Goal: Task Accomplishment & Management: Manage account settings

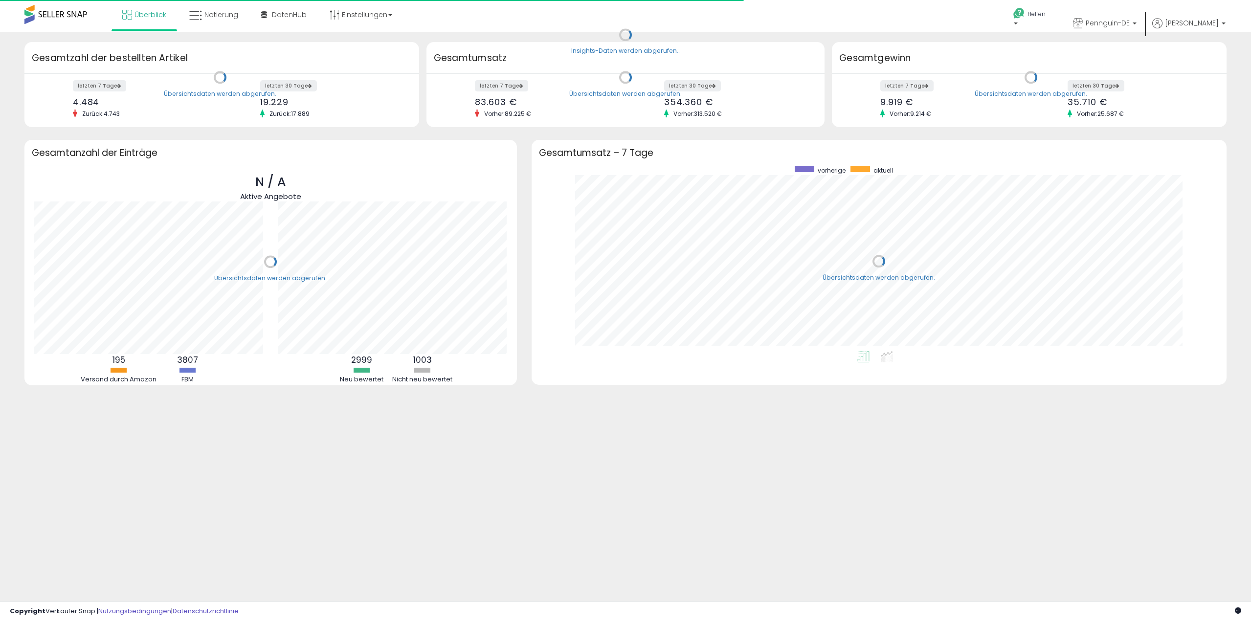
scroll to position [185, 676]
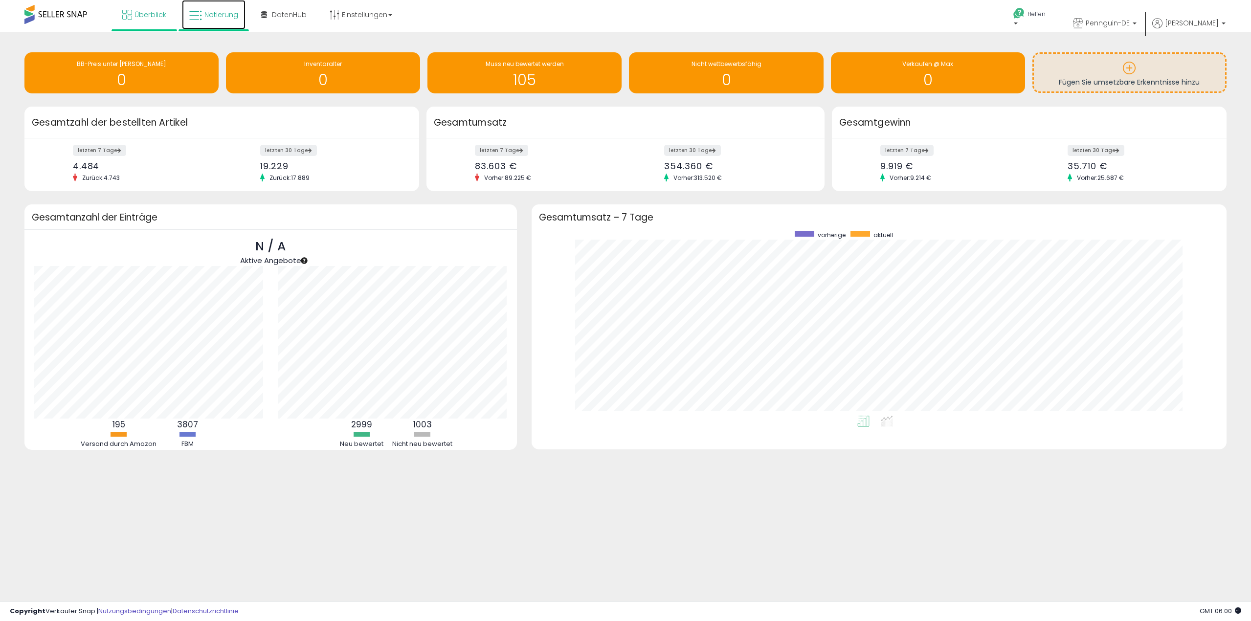
click at [212, 16] on font "Notierung" at bounding box center [221, 15] width 34 height 10
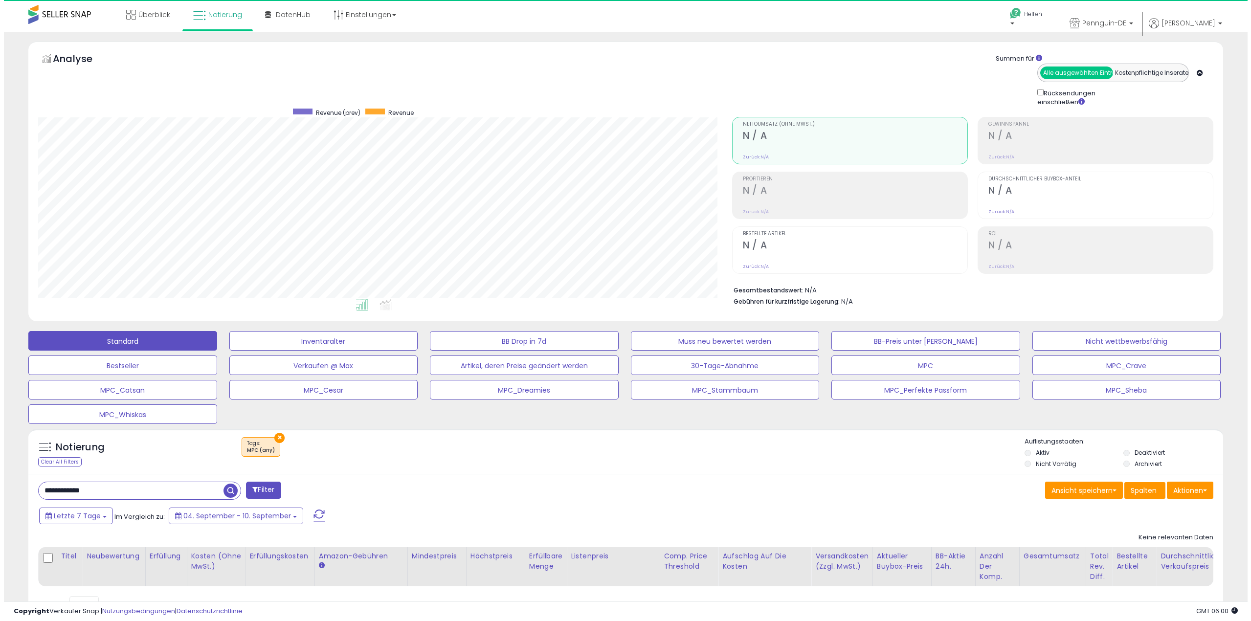
scroll to position [201, 694]
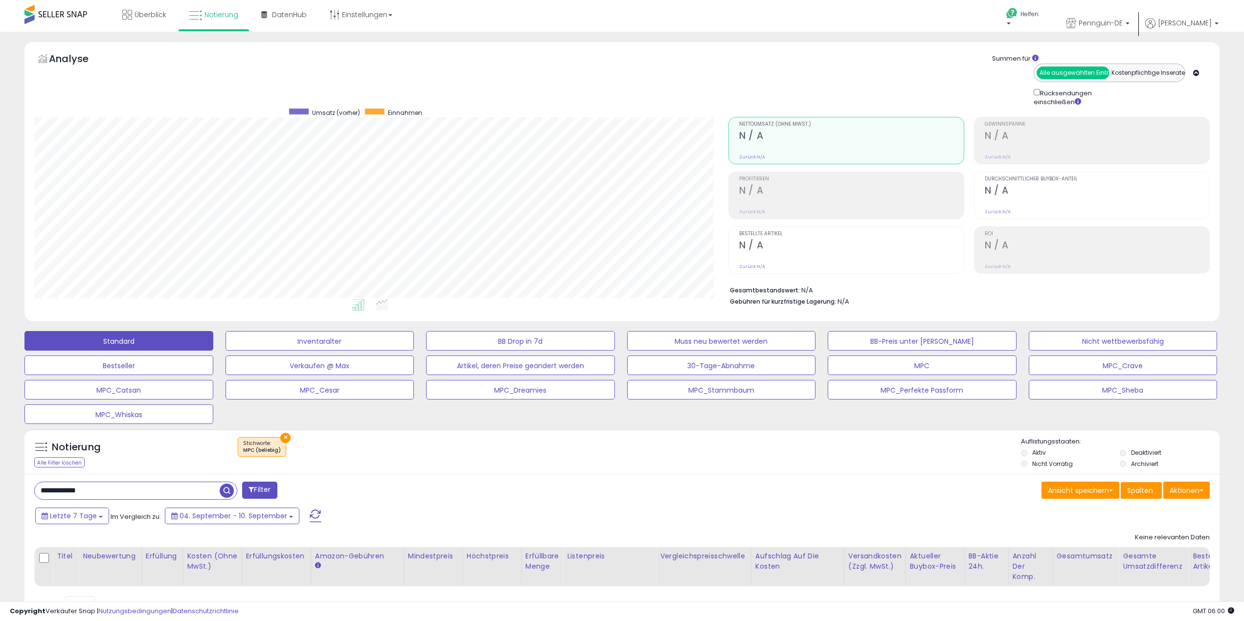
click at [281, 438] on button "×" at bounding box center [285, 438] width 10 height 10
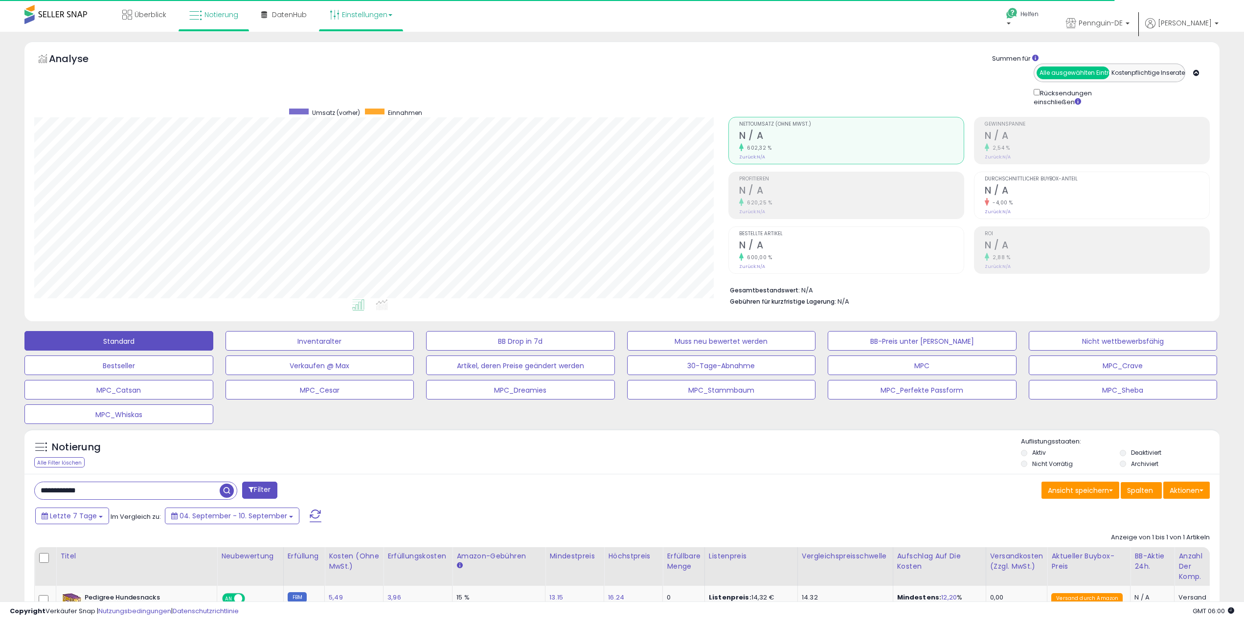
scroll to position [201, 694]
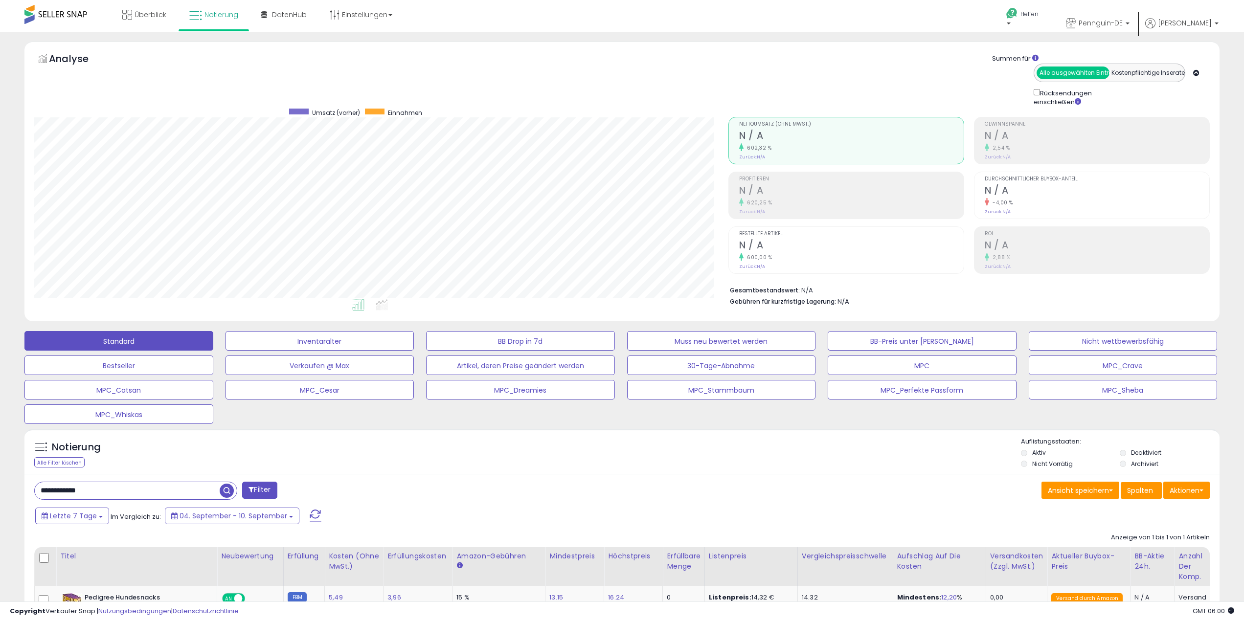
click at [741, 441] on div "Notierung Alle Filter löschen Aktiv" at bounding box center [621, 453] width 1195 height 33
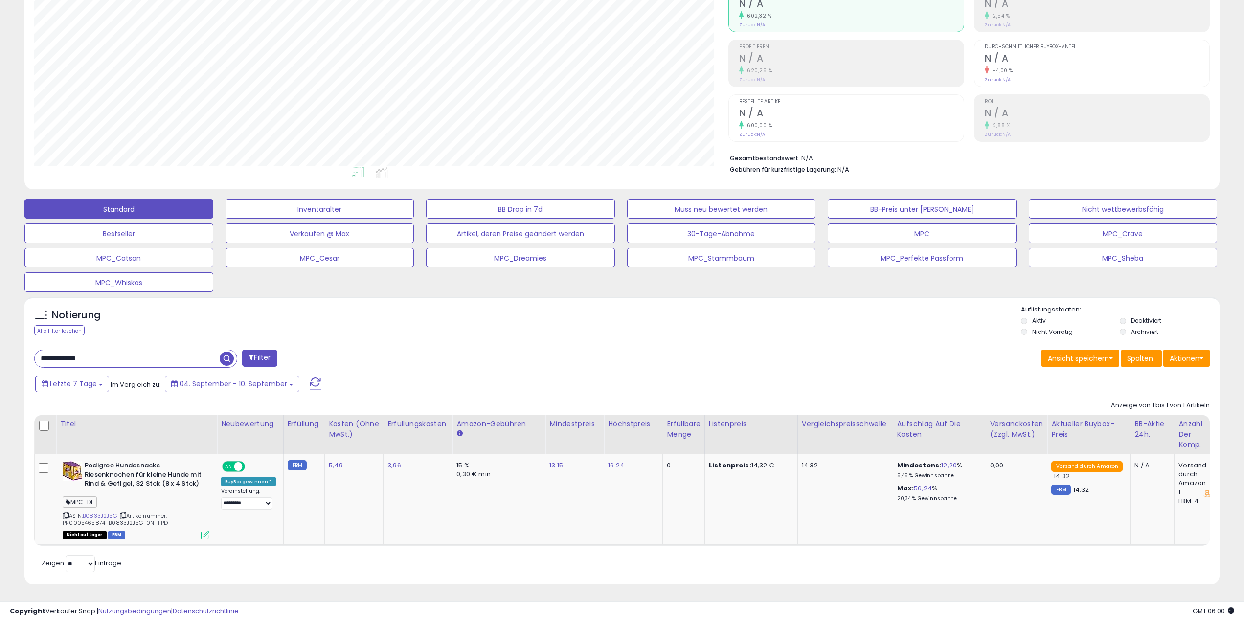
scroll to position [139, 0]
drag, startPoint x: 123, startPoint y: 352, endPoint x: 0, endPoint y: 335, distance: 125.0
click at [0, 335] on html "Anmeldung nicht möglich Listendaten werden abgerufen. hat die Nutzungsbedingung…" at bounding box center [622, 178] width 1244 height 621
click at [120, 353] on input "**********" at bounding box center [185, 358] width 301 height 17
paste input "text"
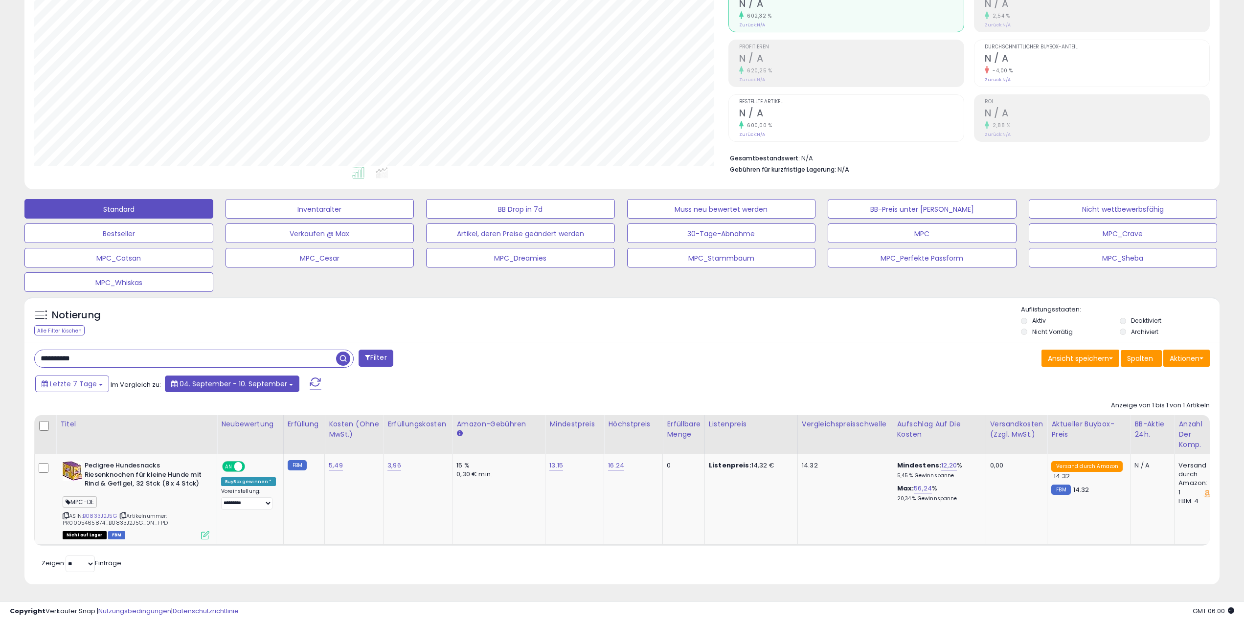
type input "**********"
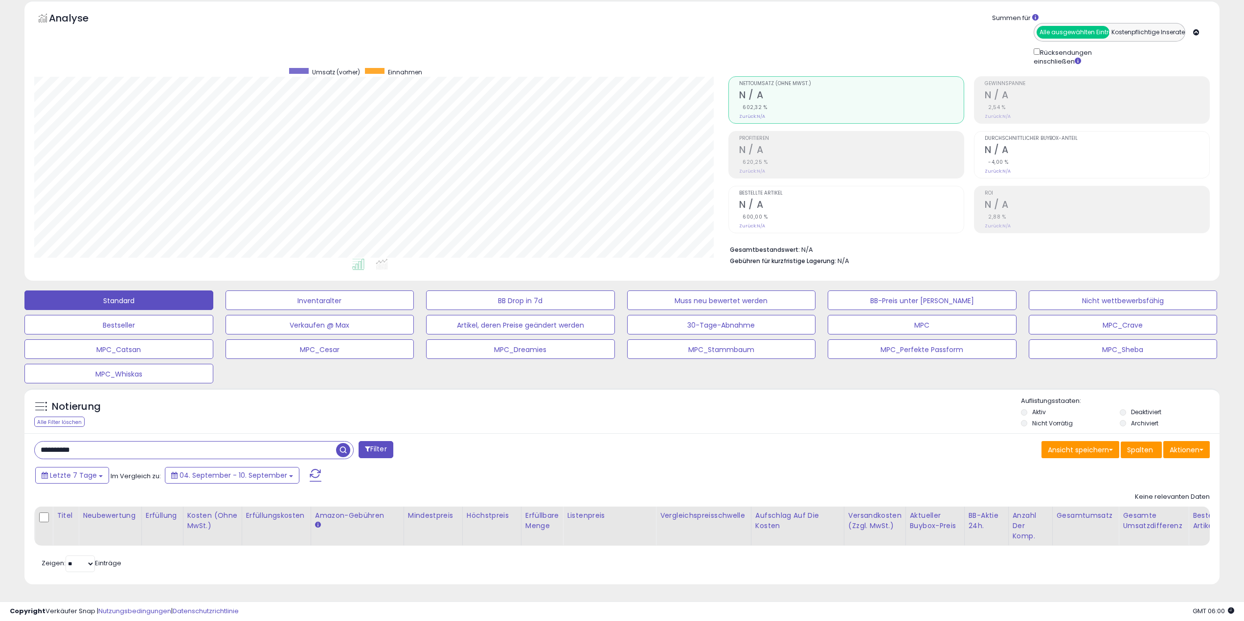
scroll to position [201, 694]
click at [1126, 408] on li "Deaktiviert" at bounding box center [1167, 413] width 97 height 11
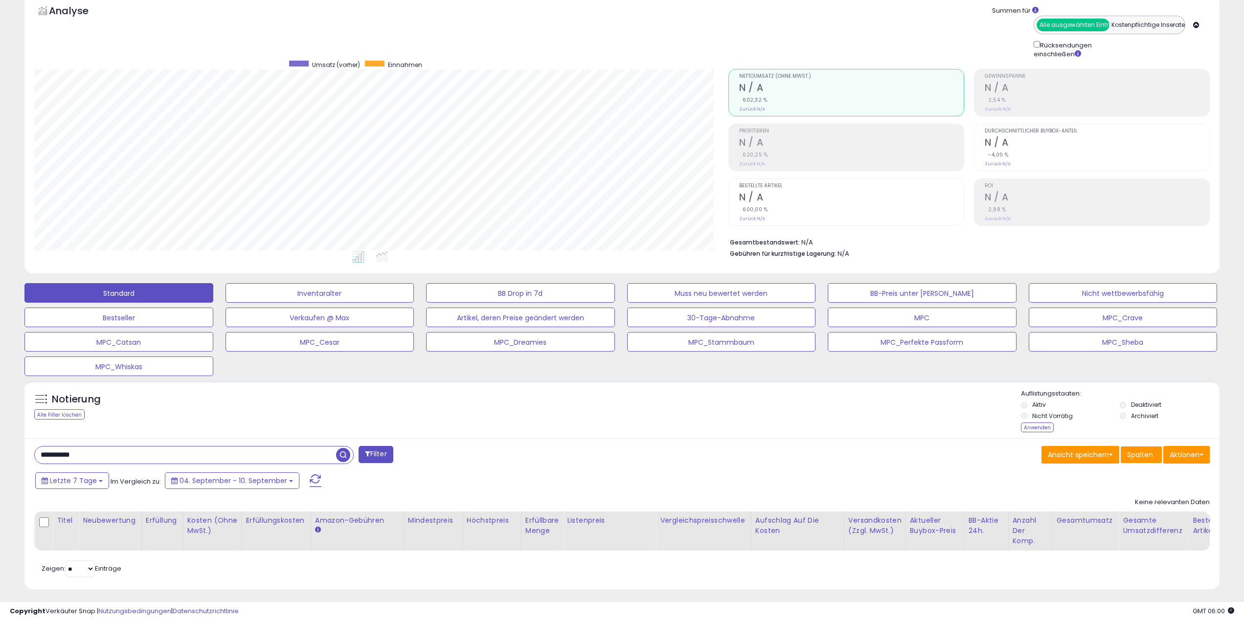
click at [1127, 405] on li "Deaktiviert" at bounding box center [1167, 406] width 97 height 11
click at [1044, 430] on font "Anwenden" at bounding box center [1037, 427] width 27 height 7
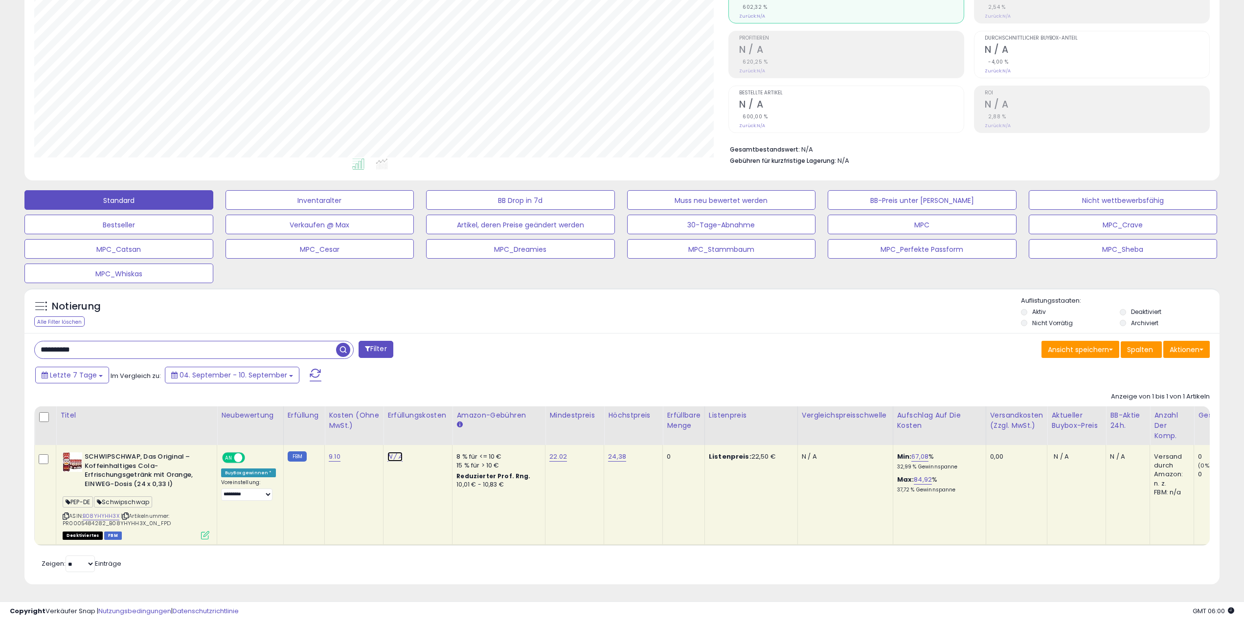
click at [390, 452] on font "N / A" at bounding box center [394, 456] width 15 height 9
drag, startPoint x: 386, startPoint y: 428, endPoint x: 208, endPoint y: 408, distance: 179.1
click at [231, 413] on table "Titel Neubewertung" at bounding box center [1008, 475] width 1948 height 139
type input "****"
click at [428, 427] on button "submit" at bounding box center [419, 432] width 17 height 15
